Goal: Find specific page/section: Find specific page/section

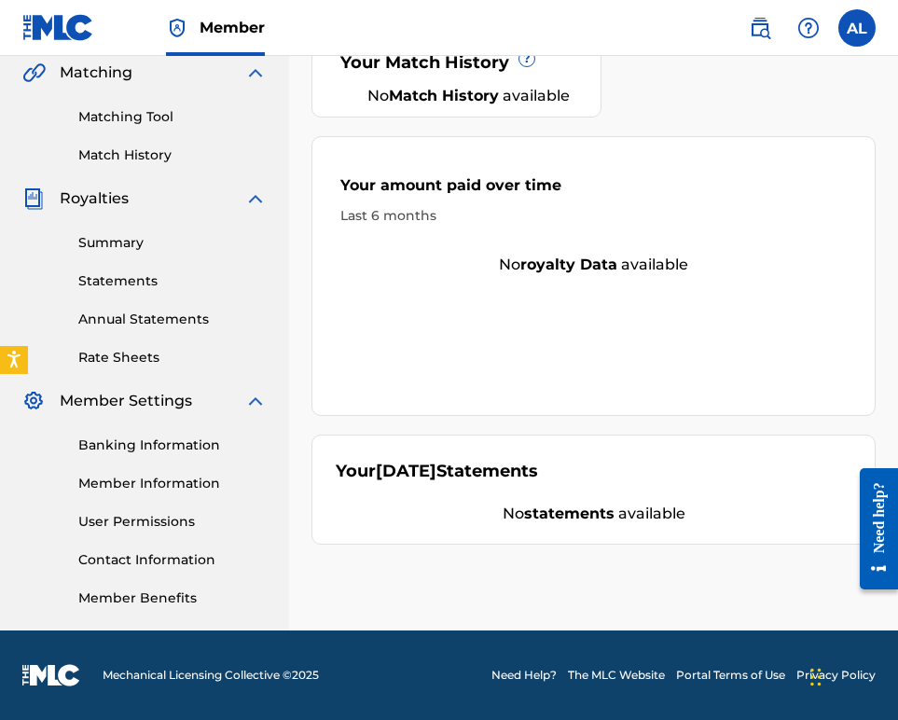
scroll to position [738, 0]
click at [173, 435] on link "Banking Information" at bounding box center [172, 445] width 188 height 20
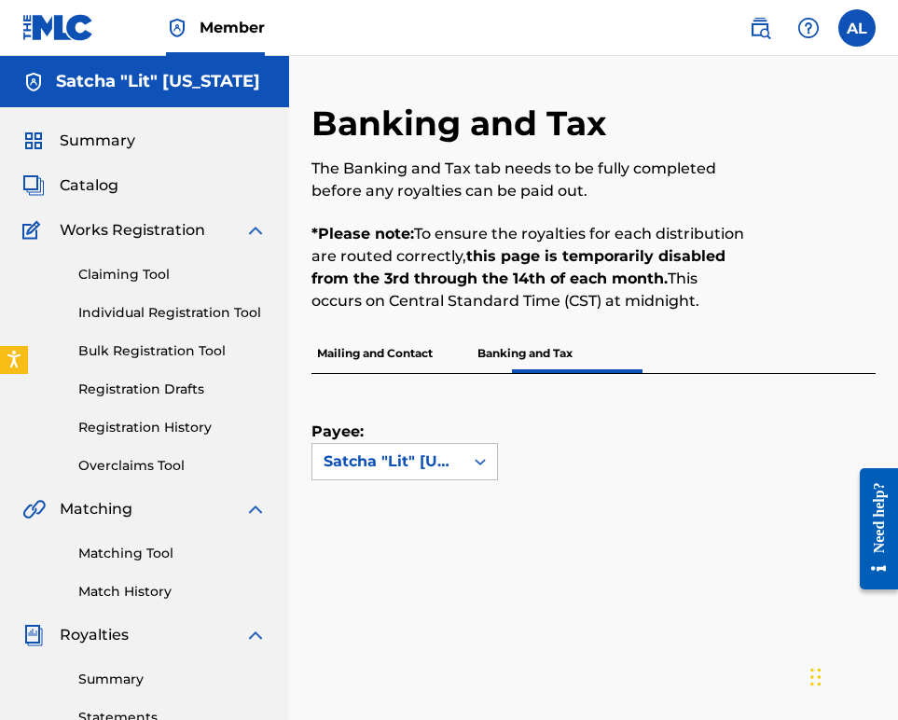
click at [438, 373] on p "Mailing and Contact" at bounding box center [374, 353] width 127 height 39
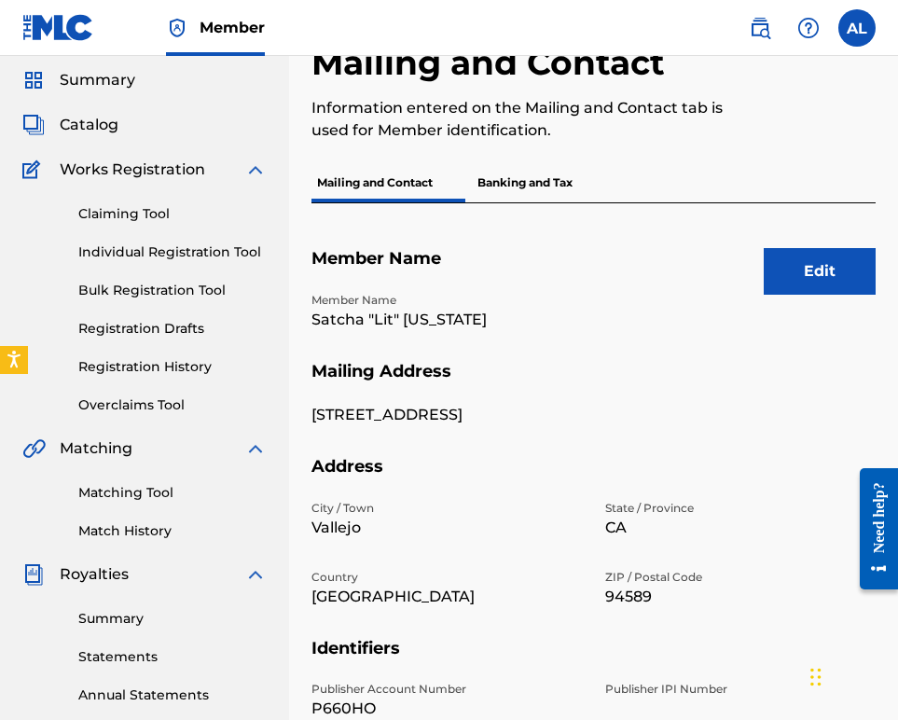
scroll to position [94, 0]
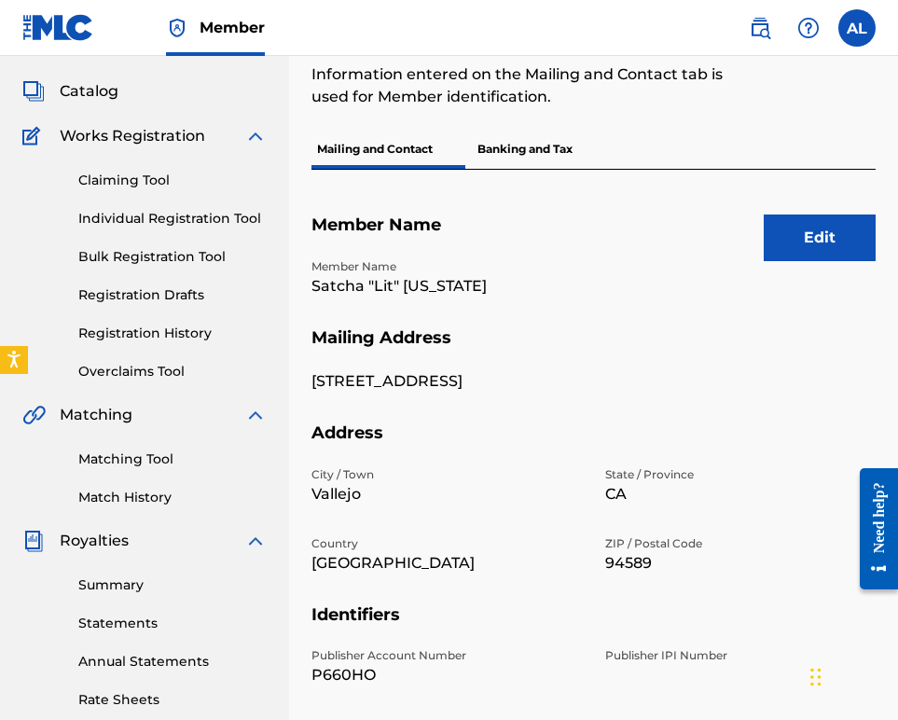
click at [578, 169] on p "Banking and Tax" at bounding box center [525, 149] width 106 height 39
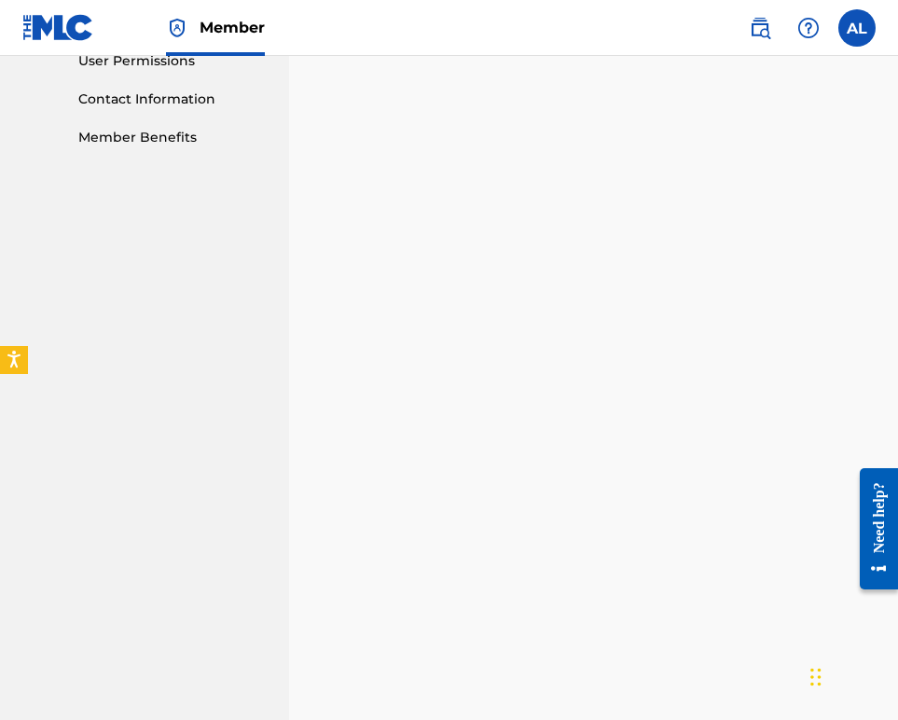
scroll to position [895, 0]
click at [289, 474] on nav "Satcha "Lit" [US_STATE] Summary Catalog Works Registration Claiming Tool Indivi…" at bounding box center [144, 90] width 289 height 1858
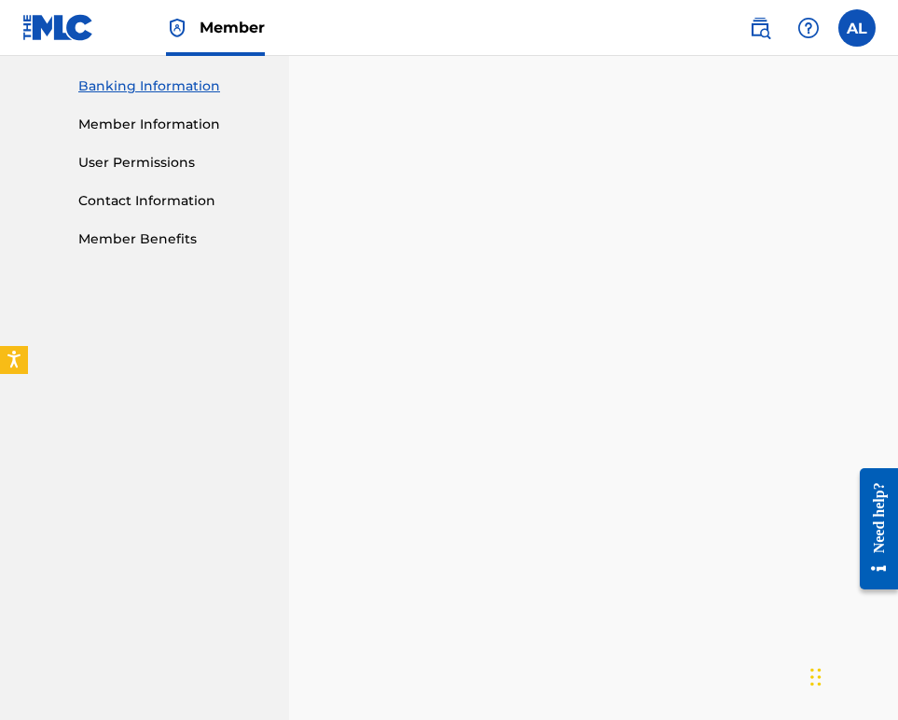
scroll to position [792, 0]
click at [174, 137] on link "Member Information" at bounding box center [172, 127] width 188 height 20
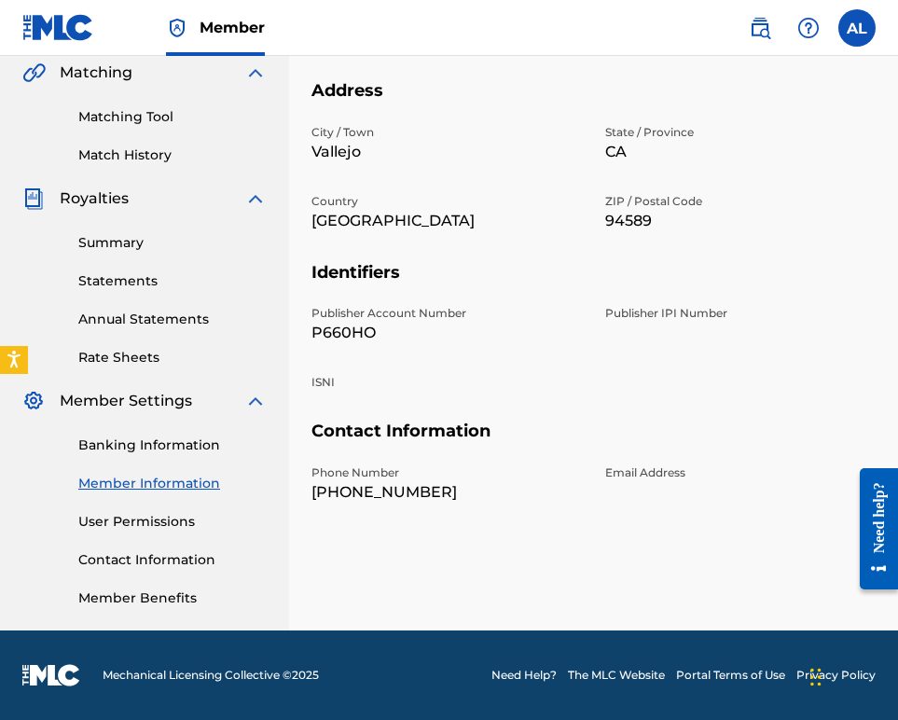
scroll to position [763, 0]
click at [181, 550] on link "Contact Information" at bounding box center [172, 560] width 188 height 20
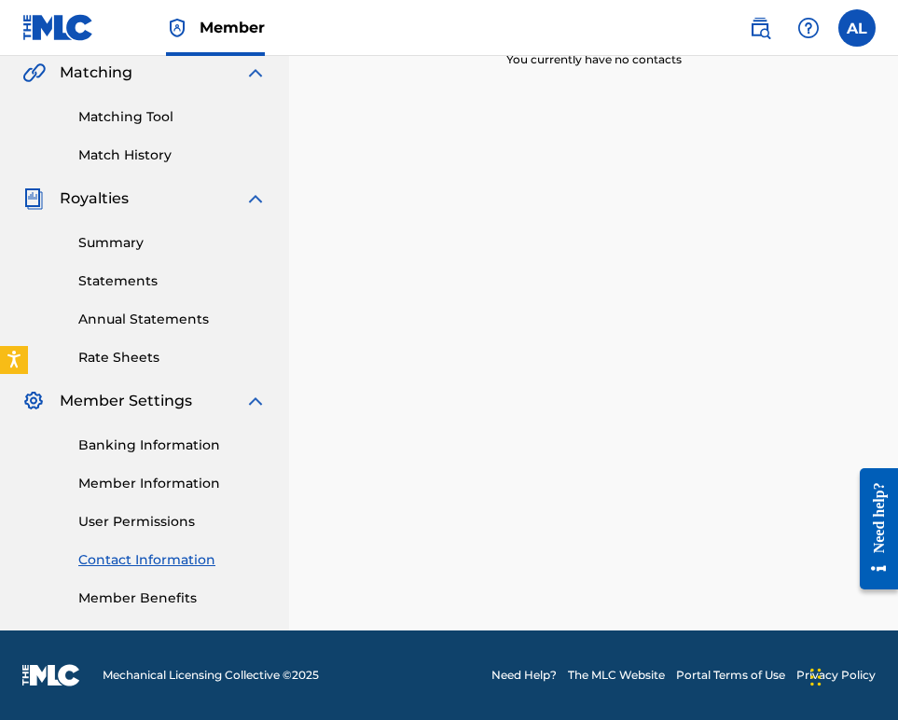
scroll to position [765, 0]
click at [172, 588] on link "Member Benefits" at bounding box center [172, 598] width 188 height 20
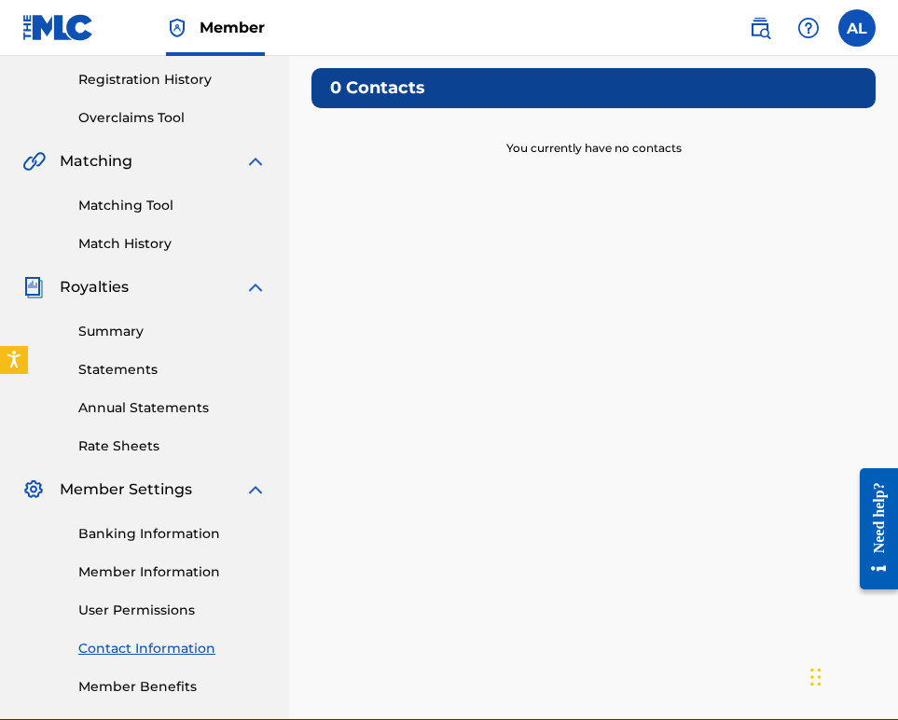
scroll to position [346, 0]
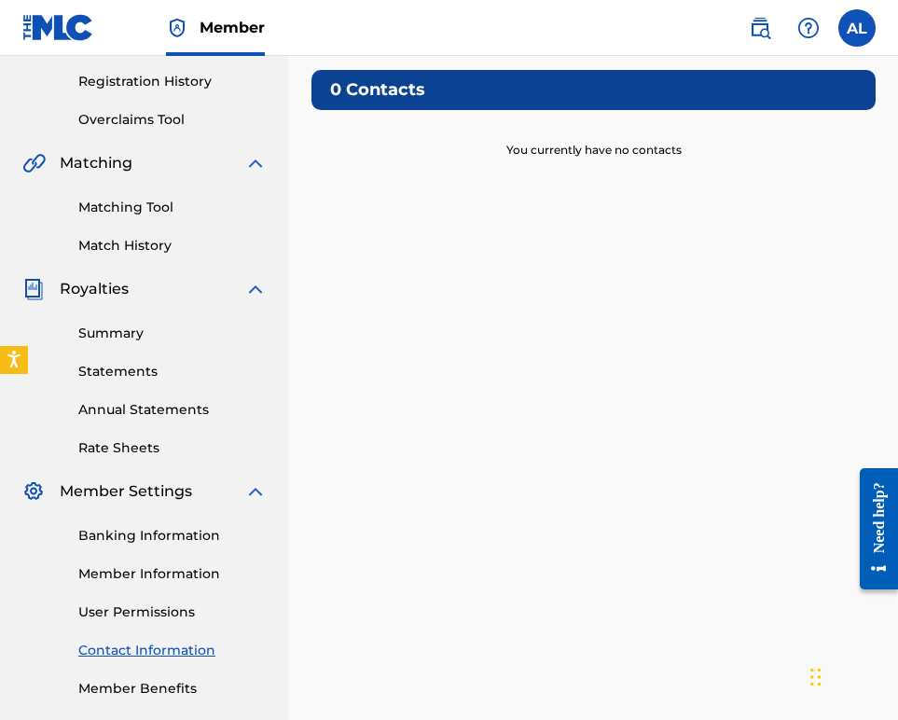
click at [267, 300] on img at bounding box center [255, 289] width 22 height 22
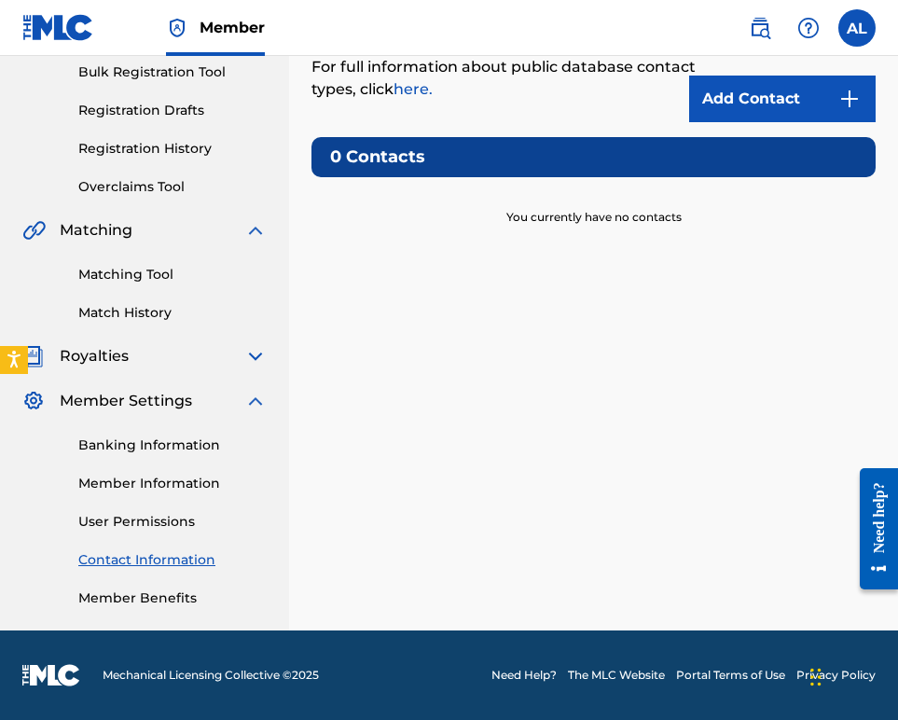
click at [267, 412] on img at bounding box center [255, 401] width 22 height 22
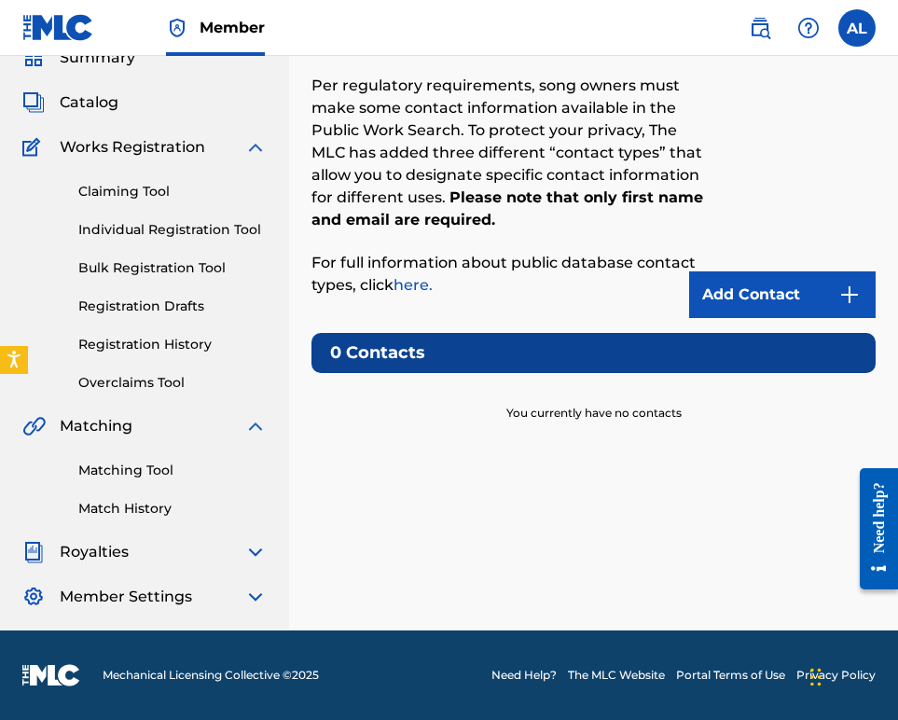
scroll to position [301, 0]
click at [267, 415] on img at bounding box center [255, 426] width 22 height 22
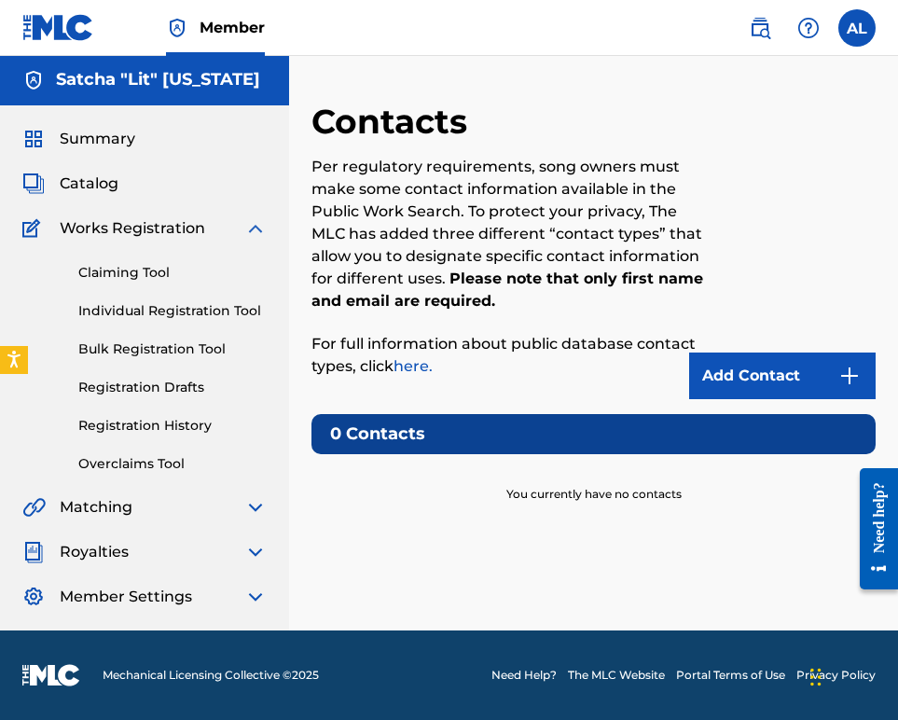
scroll to position [57, 0]
click at [267, 240] on img at bounding box center [255, 228] width 22 height 22
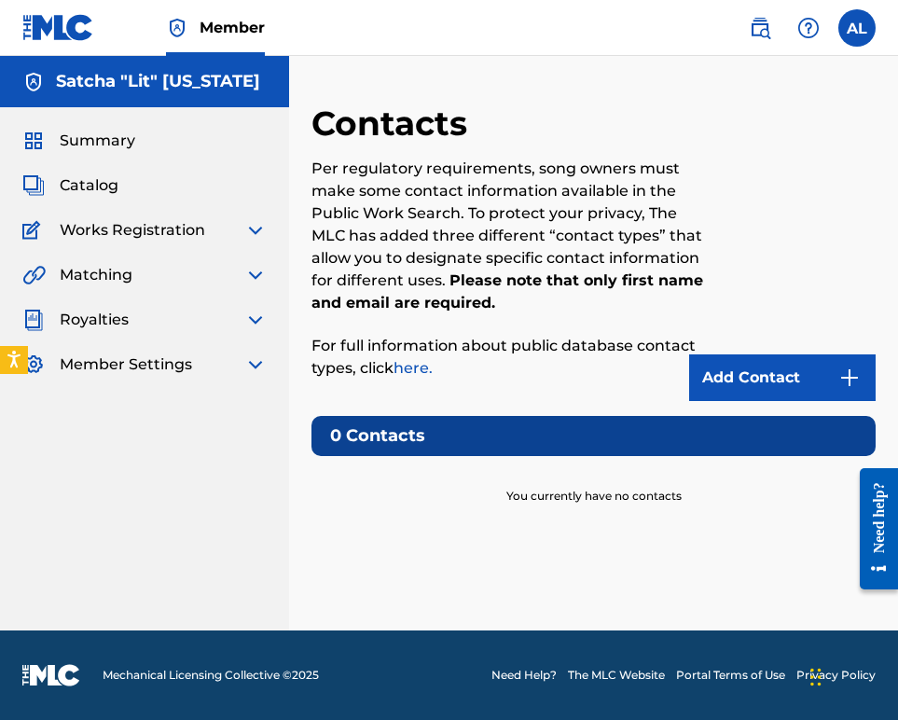
click at [91, 197] on span "Catalog" at bounding box center [89, 185] width 59 height 22
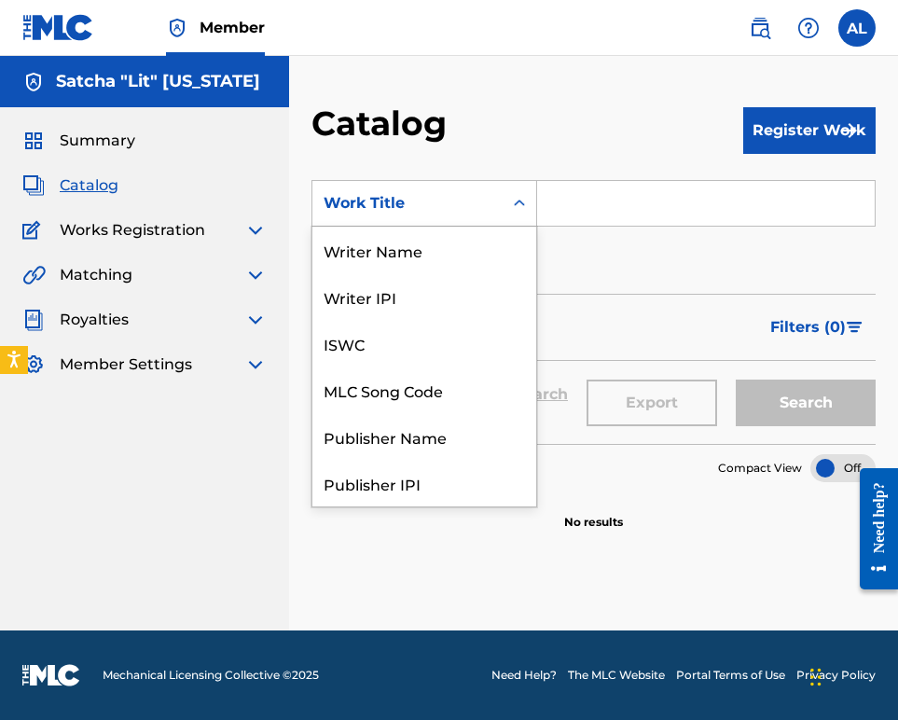
scroll to position [396, 0]
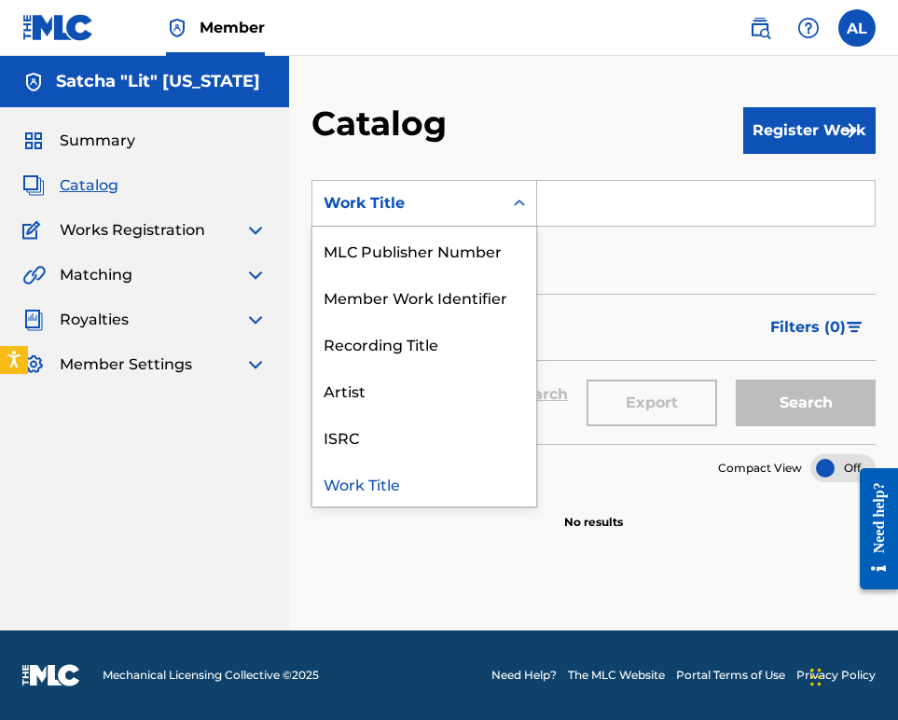
click at [536, 220] on div "Search Form" at bounding box center [519, 203] width 34 height 34
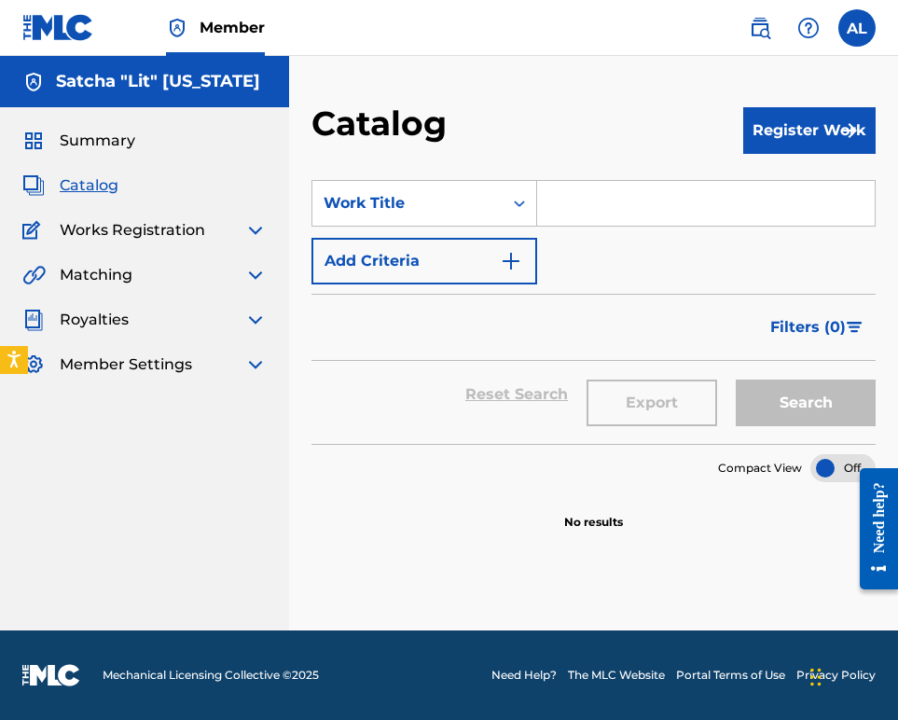
click at [491, 214] on div "Work Title" at bounding box center [407, 203] width 168 height 22
click at [522, 272] on img "Search Form" at bounding box center [511, 261] width 22 height 22
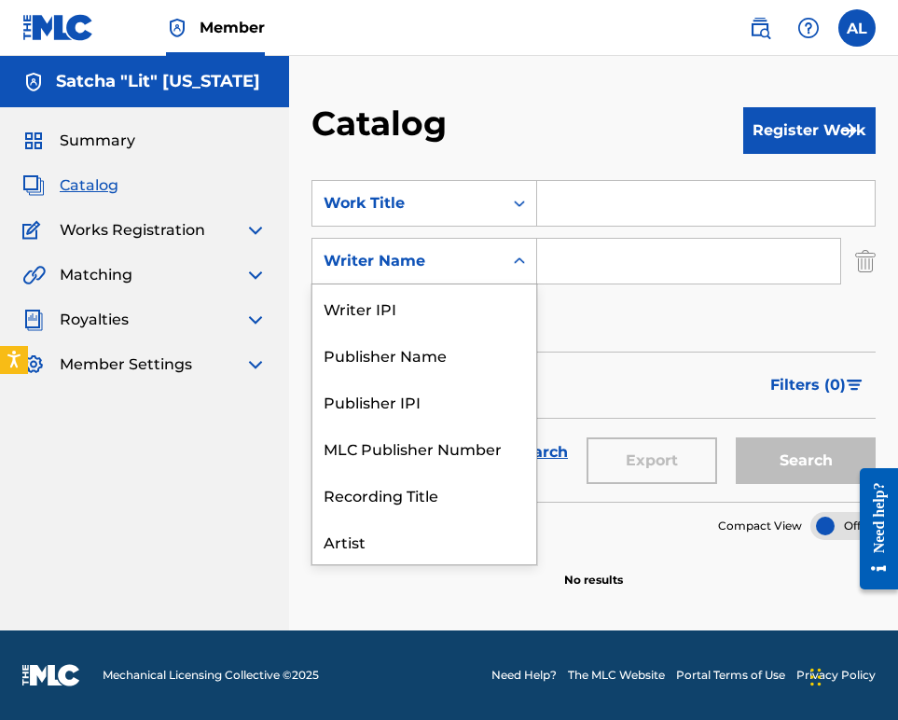
click at [536, 278] on div "Search Form" at bounding box center [519, 261] width 34 height 34
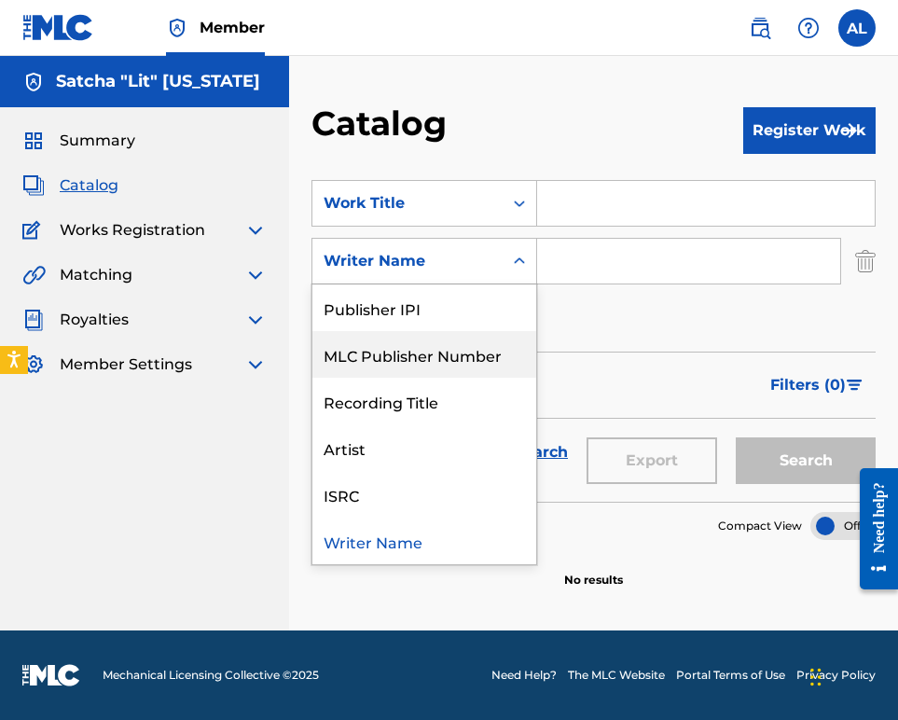
click at [536, 378] on div "MLC Publisher Number" at bounding box center [424, 354] width 224 height 47
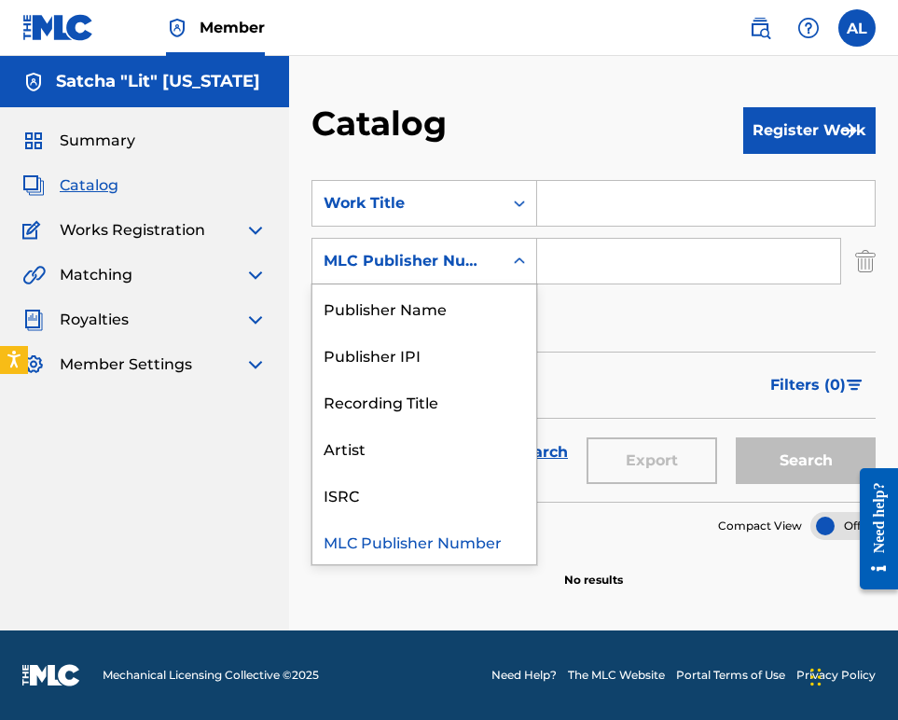
click at [529, 270] on icon "Search Form" at bounding box center [519, 261] width 19 height 19
click at [536, 424] on div "Recording Title" at bounding box center [424, 401] width 224 height 47
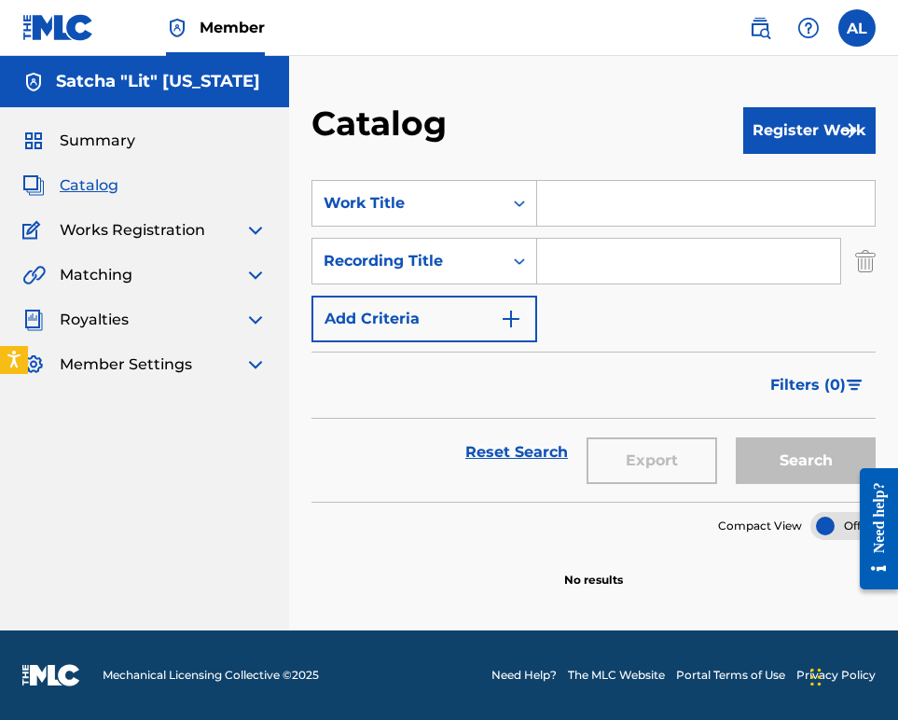
click at [522, 330] on img "Search Form" at bounding box center [511, 319] width 22 height 22
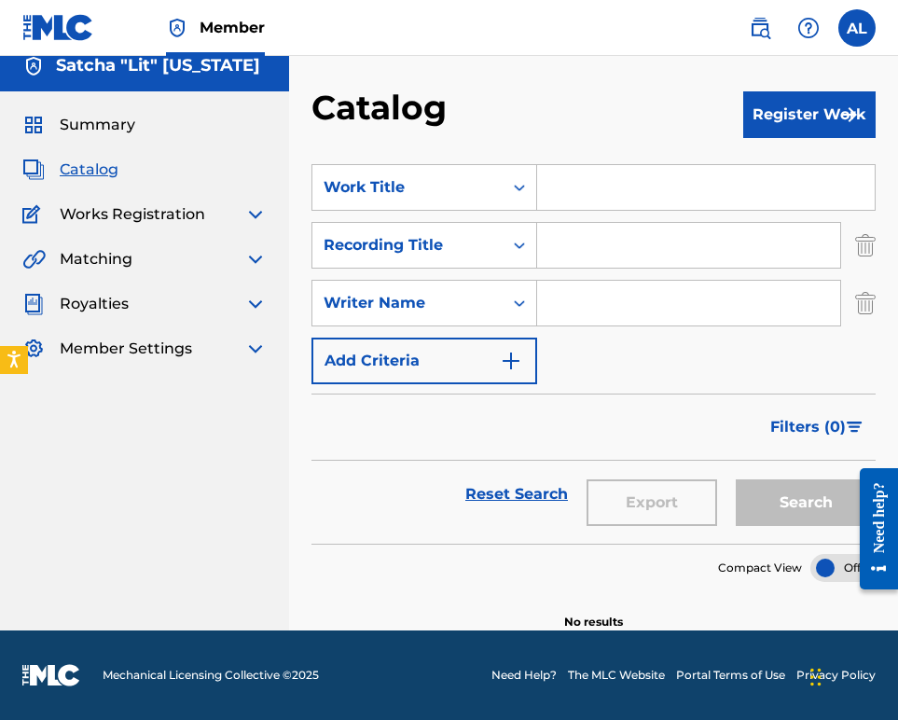
click at [502, 321] on div "Writer Name" at bounding box center [407, 302] width 190 height 35
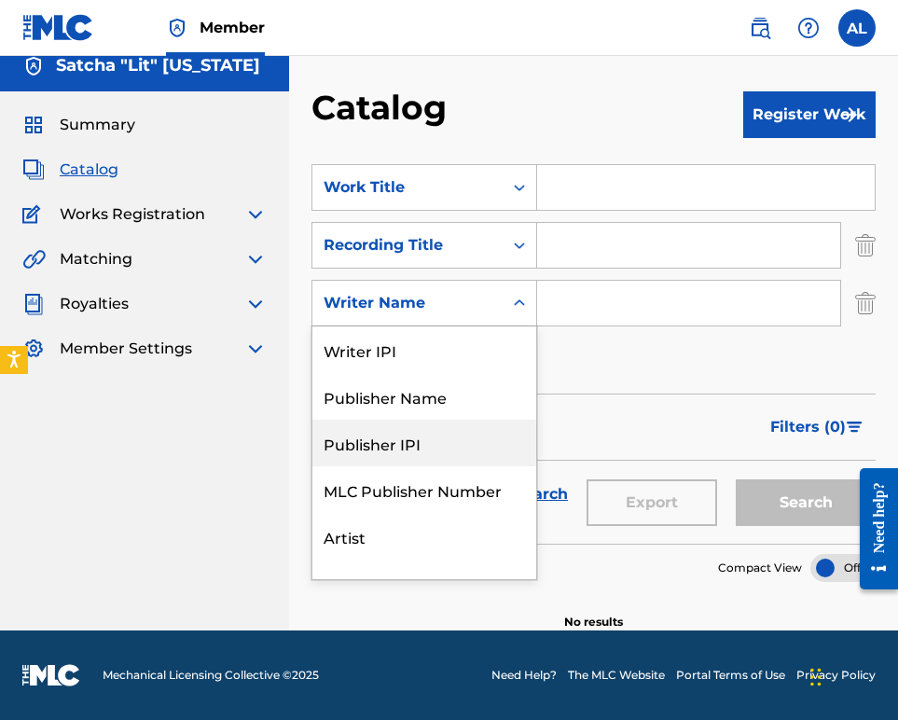
scroll to position [0, 0]
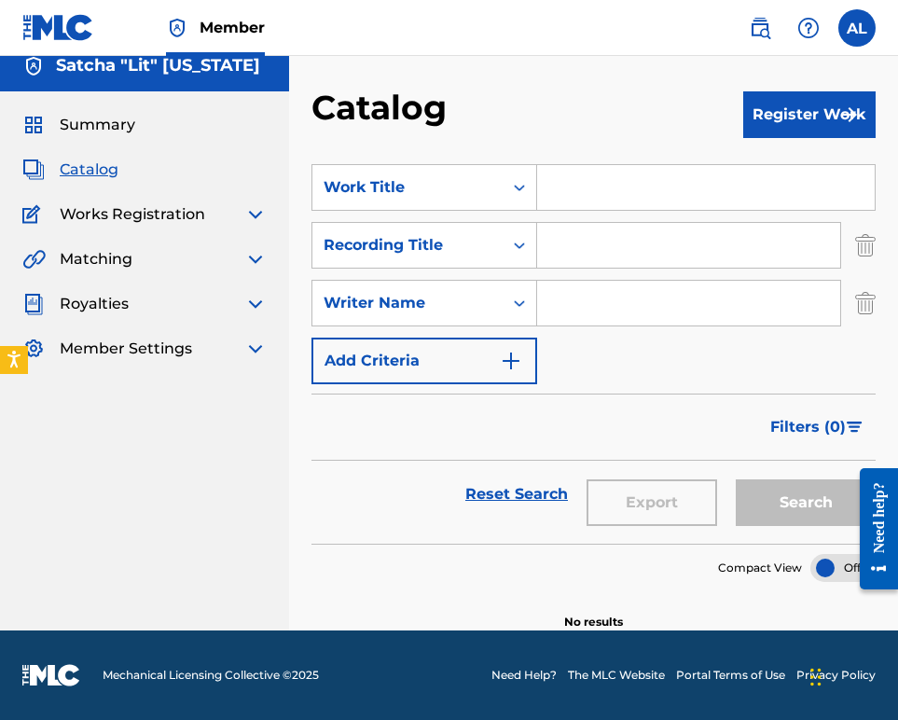
click at [525, 300] on icon "Search Form" at bounding box center [519, 303] width 11 height 7
click at [529, 197] on icon "Search Form" at bounding box center [519, 187] width 19 height 19
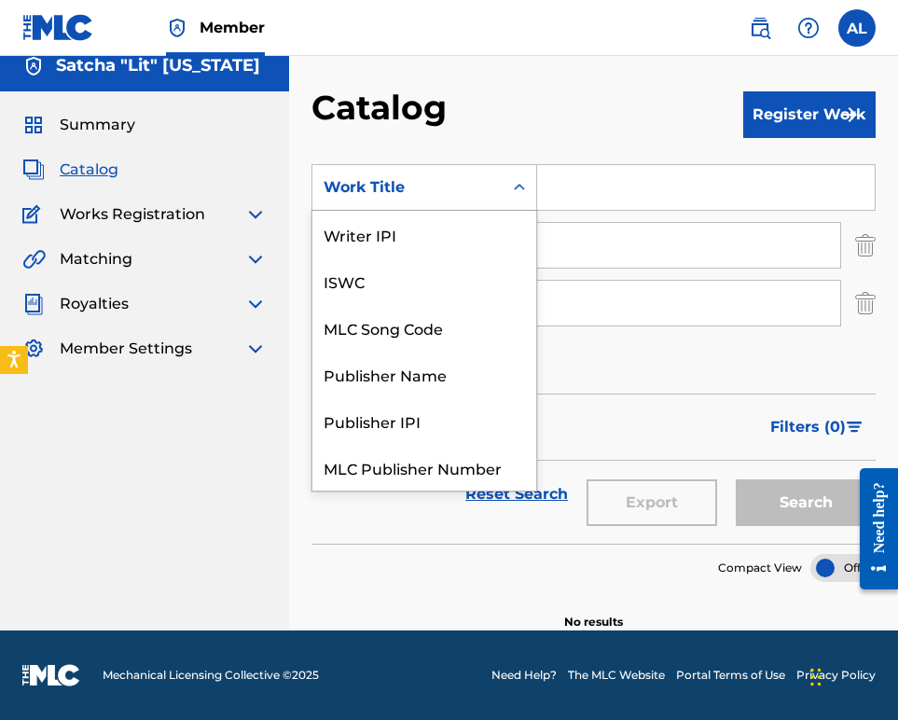
scroll to position [283, 0]
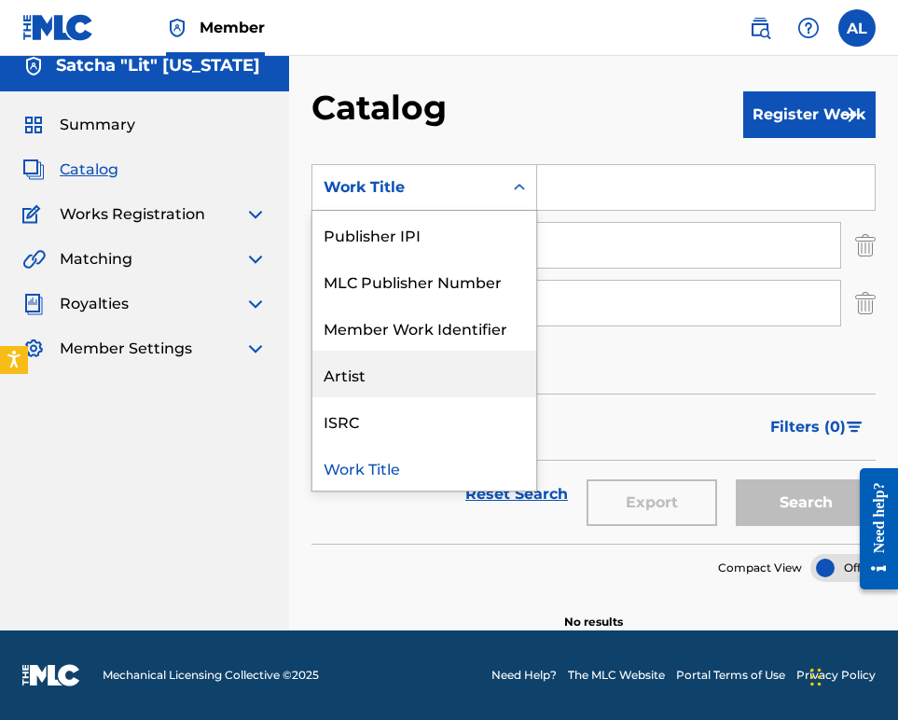
click at [525, 378] on div "Artist" at bounding box center [424, 374] width 224 height 47
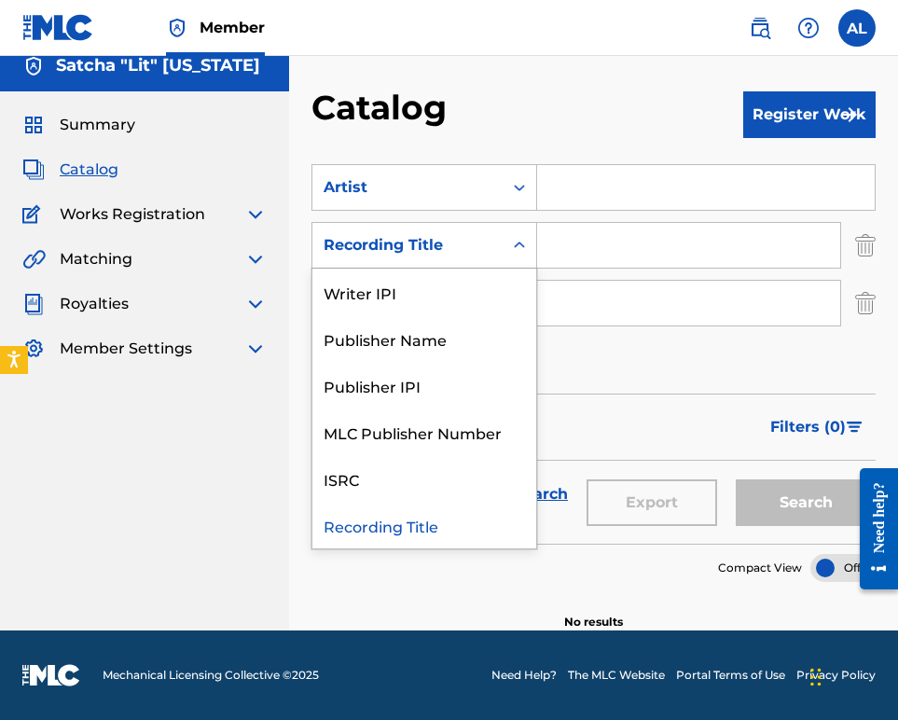
scroll to position [58, 0]
click at [529, 254] on icon "Search Form" at bounding box center [519, 245] width 19 height 19
click at [536, 455] on div "MLC Publisher Number" at bounding box center [424, 431] width 224 height 47
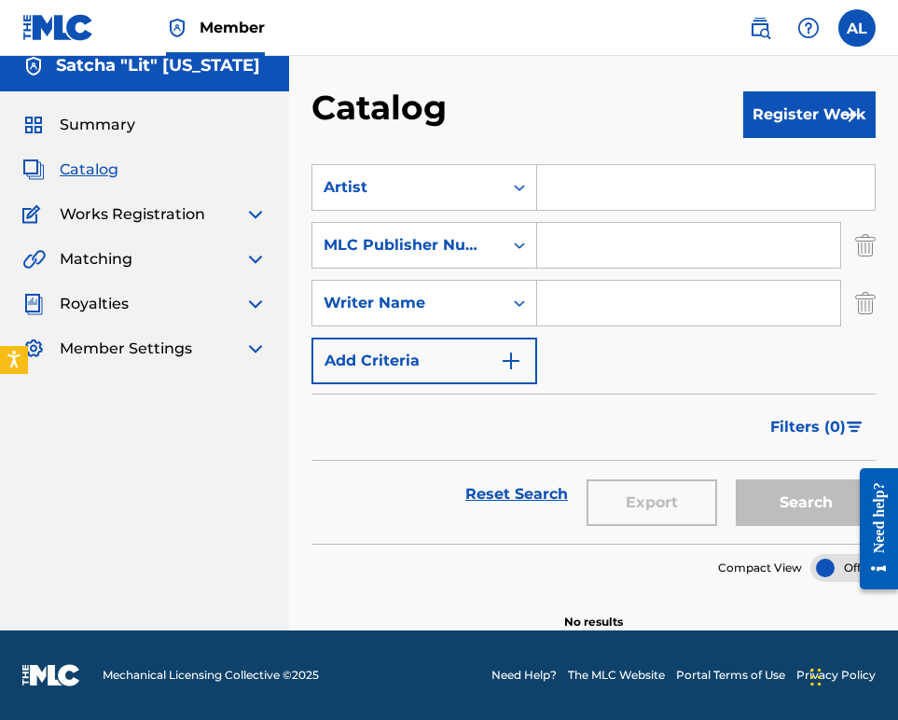
click at [810, 268] on input "Search Form" at bounding box center [688, 245] width 303 height 45
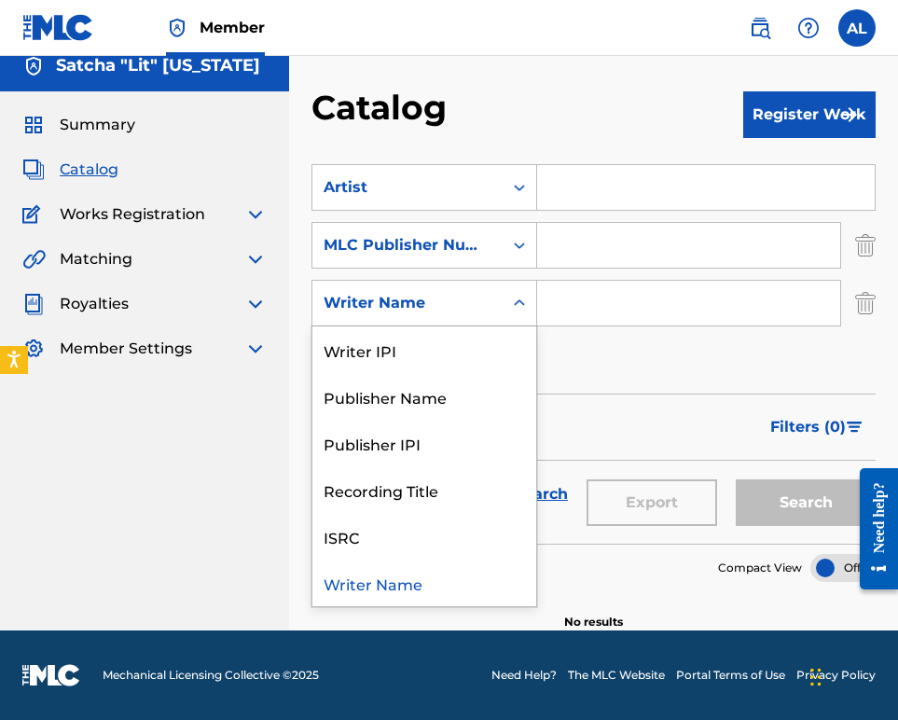
click at [529, 312] on icon "Search Form" at bounding box center [519, 303] width 19 height 19
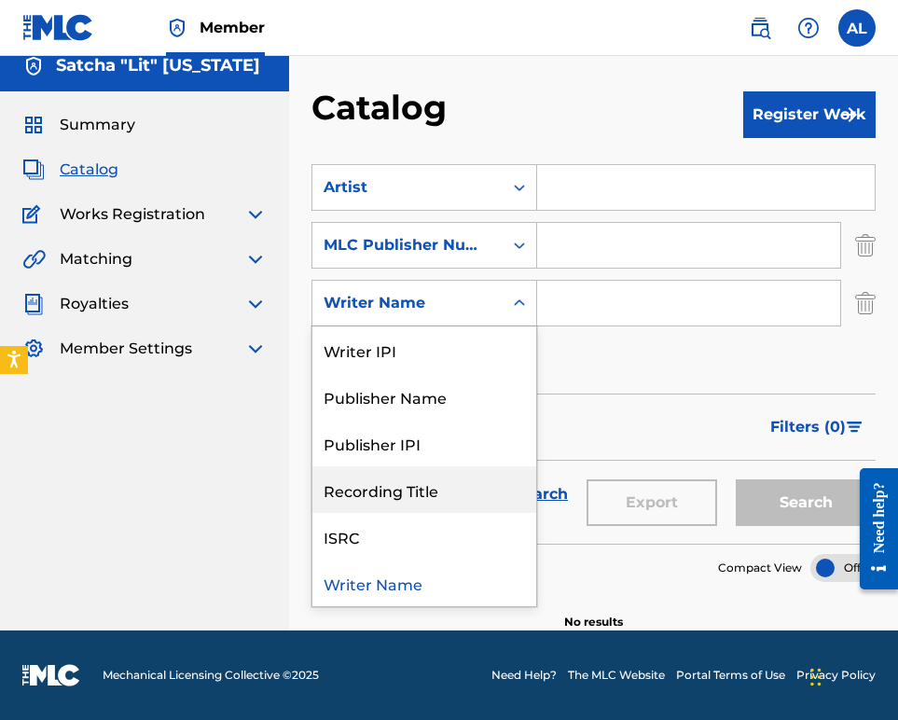
click at [536, 513] on div "Recording Title" at bounding box center [424, 489] width 224 height 47
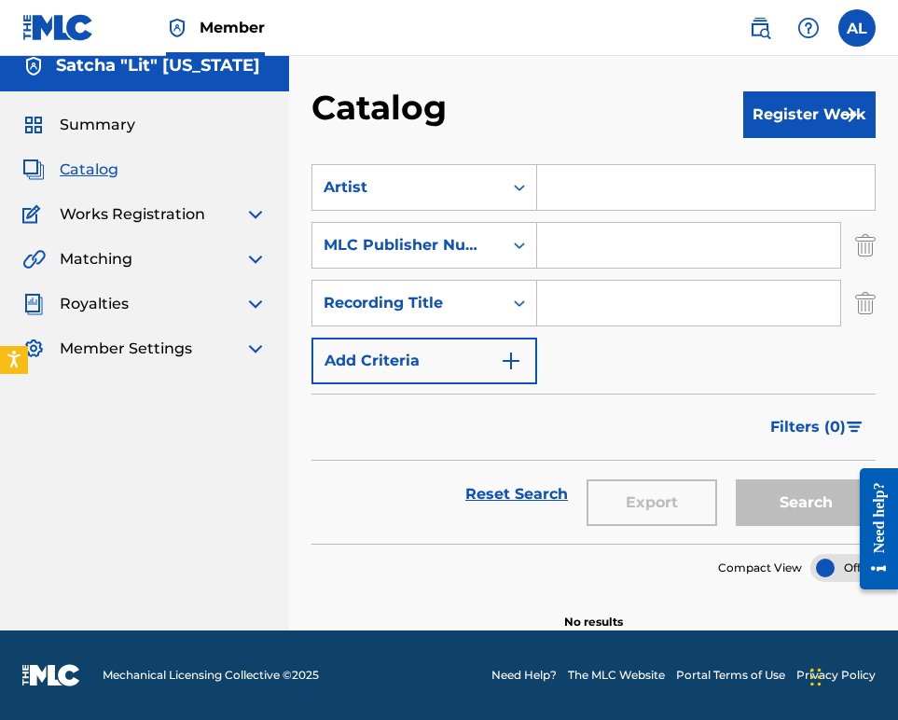
click at [522, 372] on img "Search Form" at bounding box center [511, 361] width 22 height 22
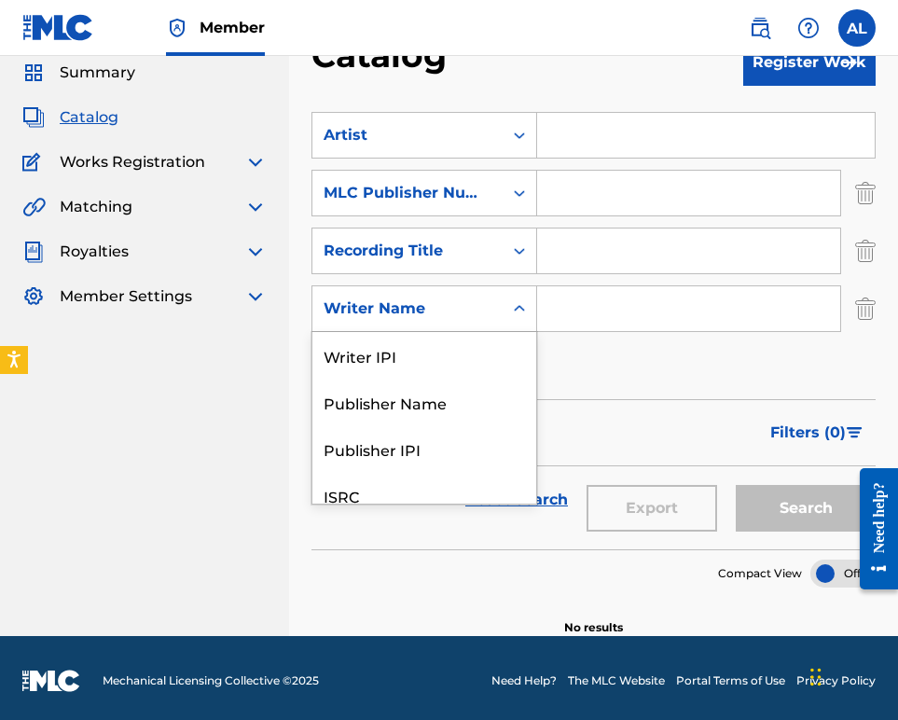
scroll to position [102, 0]
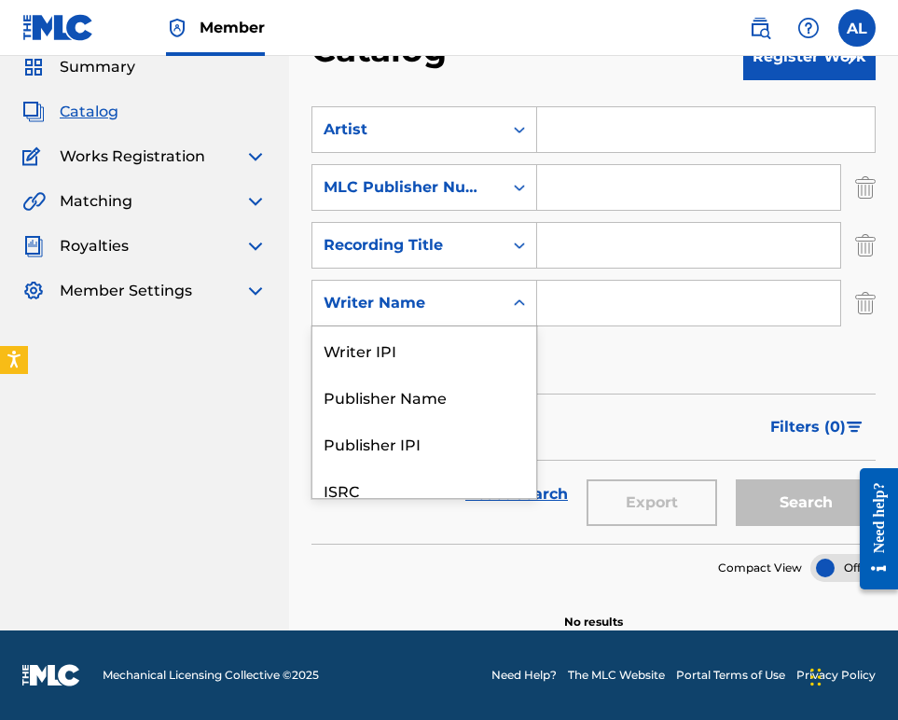
click at [537, 326] on div "Writer Name selected, 5 of 5. 5 results available. Use Up and Down to choose op…" at bounding box center [424, 303] width 226 height 47
click at [536, 418] on div "Publisher Name" at bounding box center [424, 394] width 224 height 47
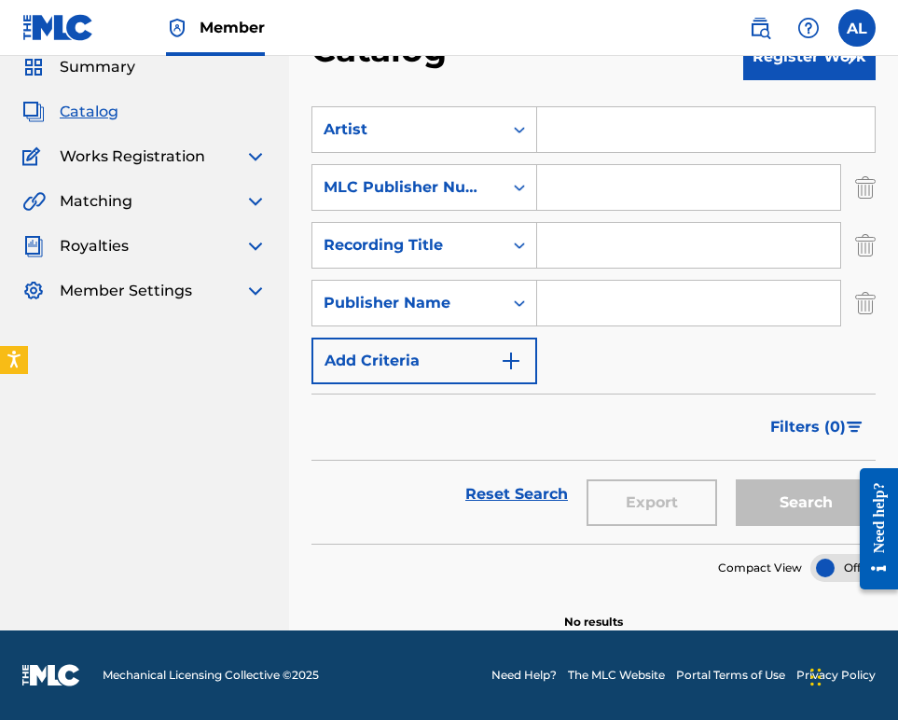
click at [522, 372] on img "Search Form" at bounding box center [511, 361] width 22 height 22
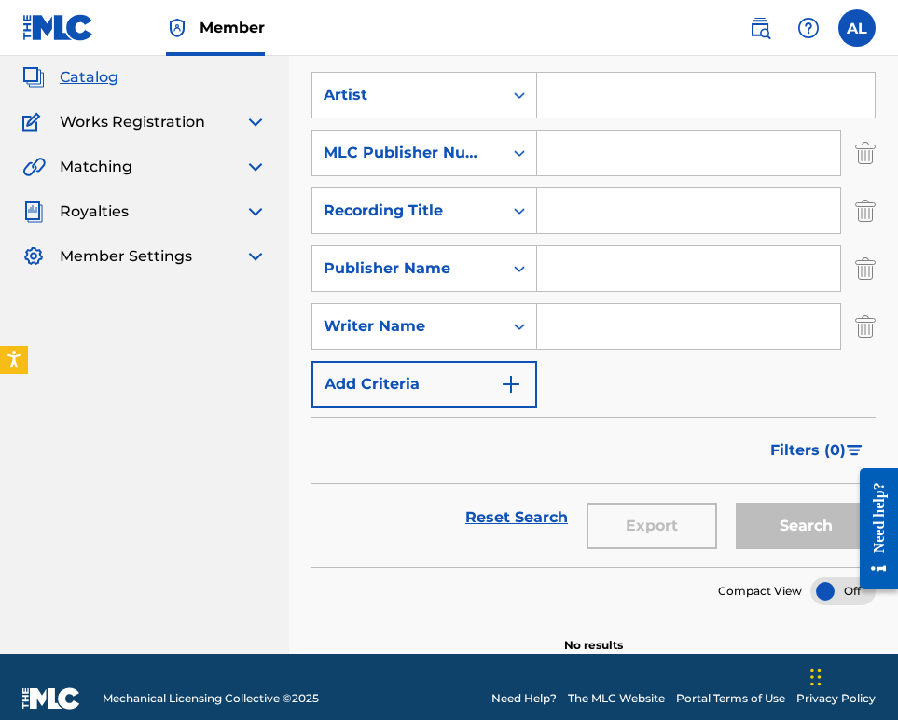
click at [536, 343] on div "Search Form" at bounding box center [519, 327] width 34 height 34
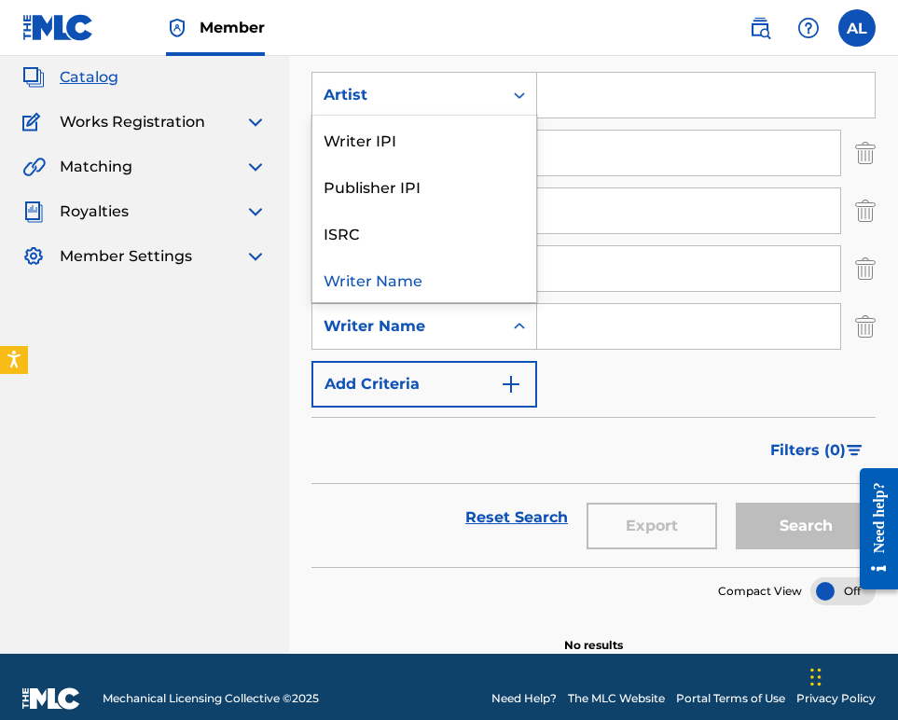
click at [491, 337] on div "Writer Name" at bounding box center [407, 326] width 168 height 22
click at [516, 302] on div "Writer Name" at bounding box center [424, 278] width 224 height 47
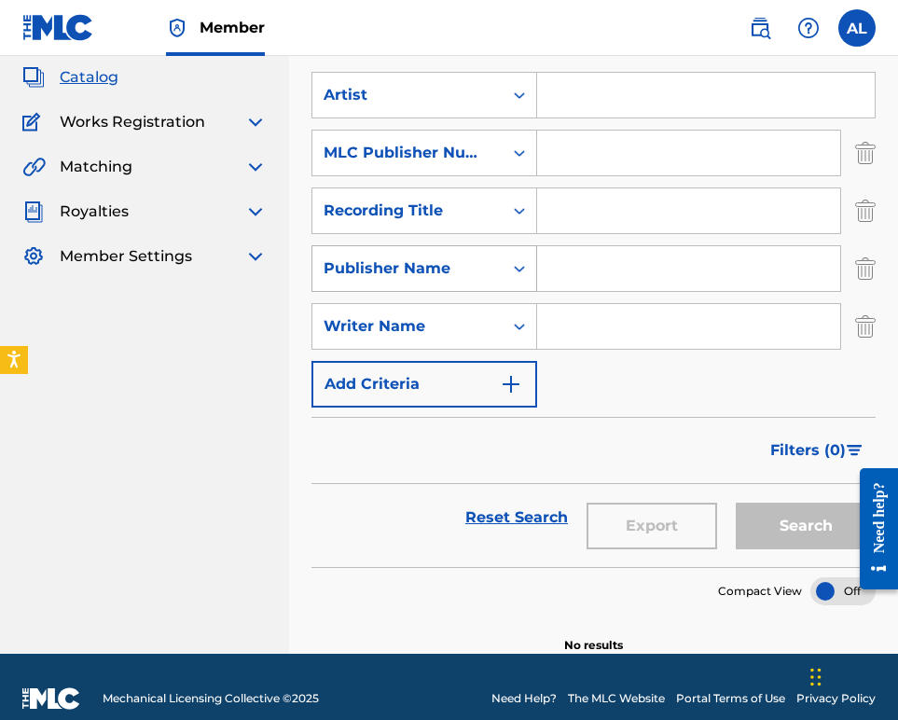
scroll to position [104, 0]
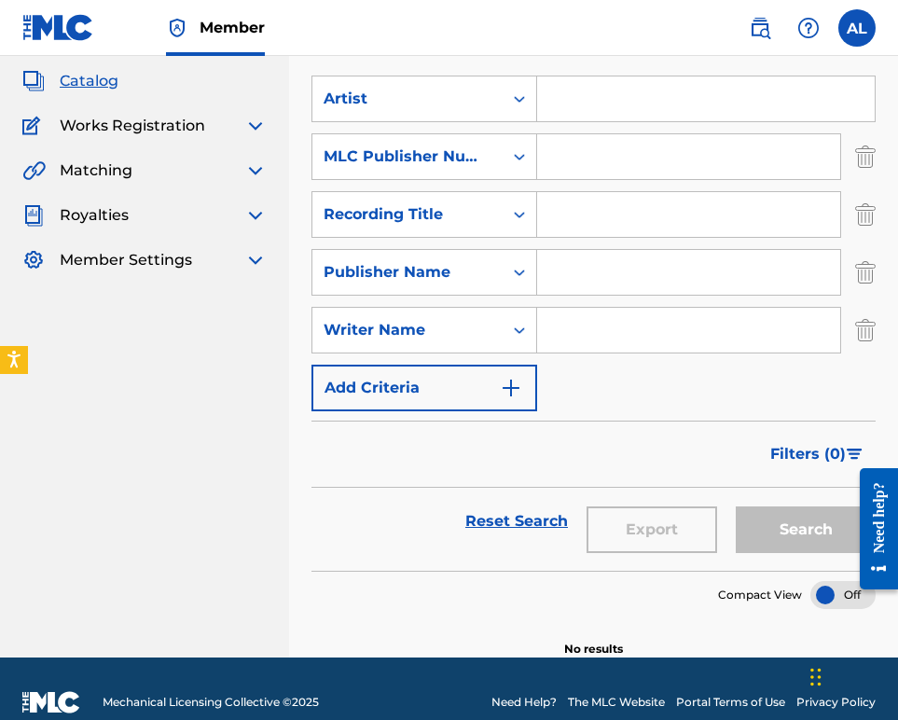
click at [522, 399] on img "Search Form" at bounding box center [511, 388] width 22 height 22
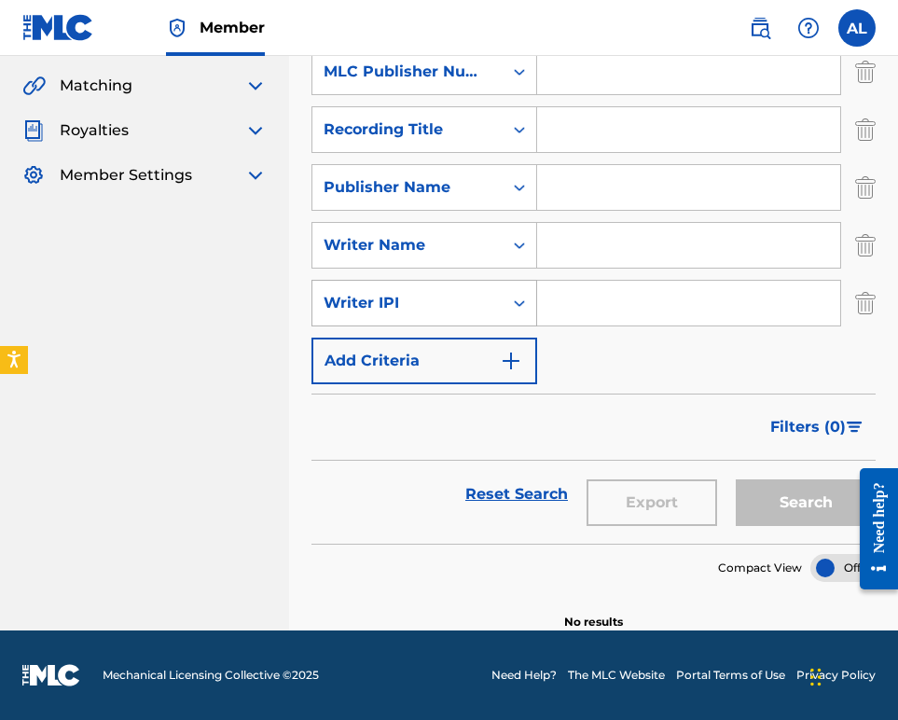
scroll to position [311, 0]
click at [267, 133] on img at bounding box center [255, 130] width 22 height 22
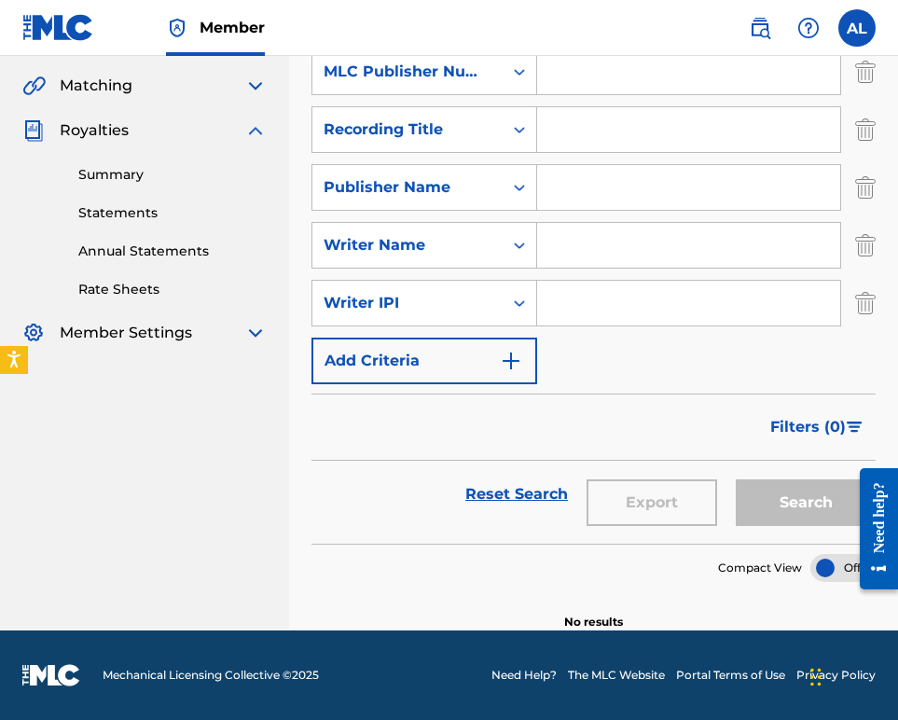
click at [267, 133] on img at bounding box center [255, 130] width 22 height 22
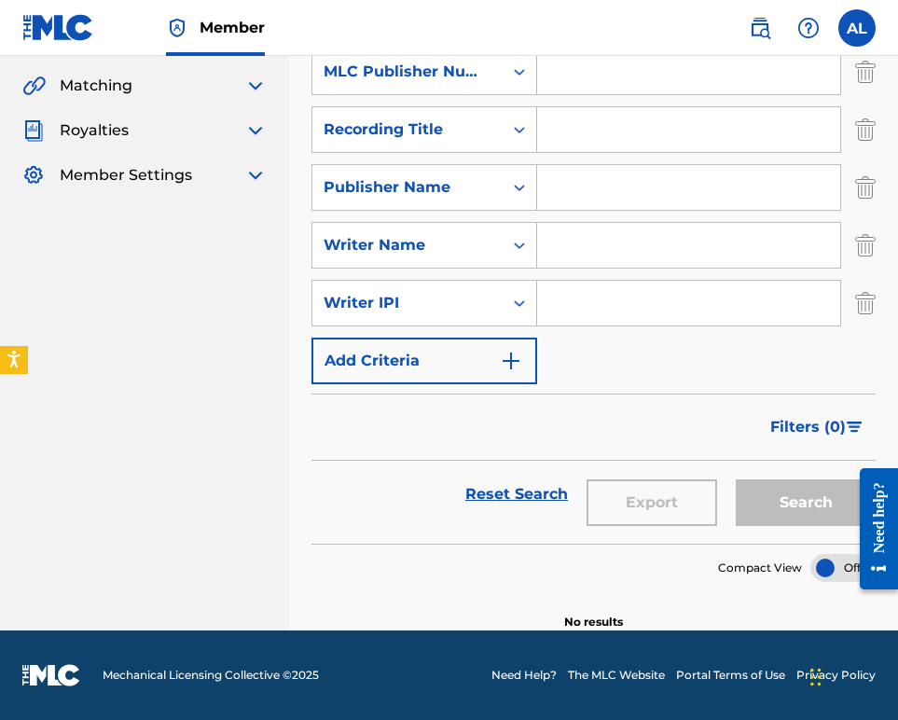
click at [267, 186] on img at bounding box center [255, 175] width 22 height 22
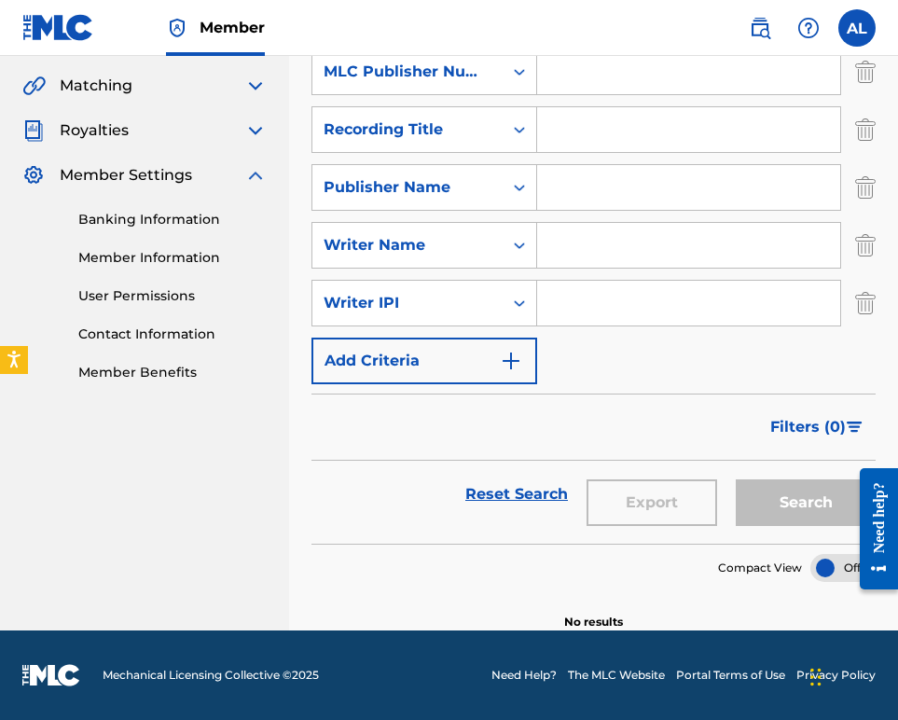
click at [230, 229] on link "Banking Information" at bounding box center [172, 220] width 188 height 20
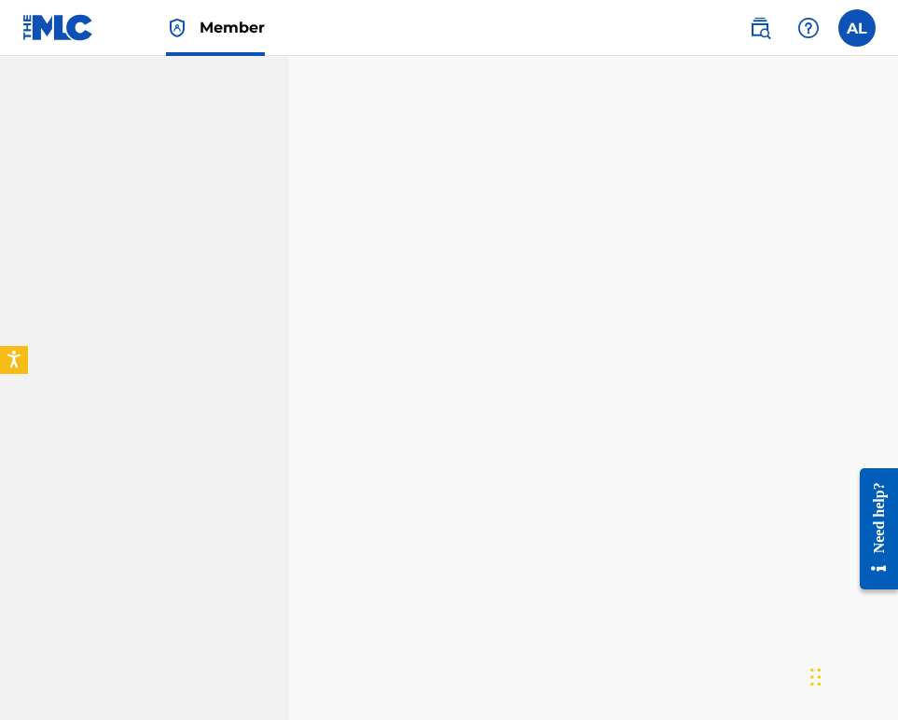
scroll to position [643, 0]
